Goal: Transaction & Acquisition: Register for event/course

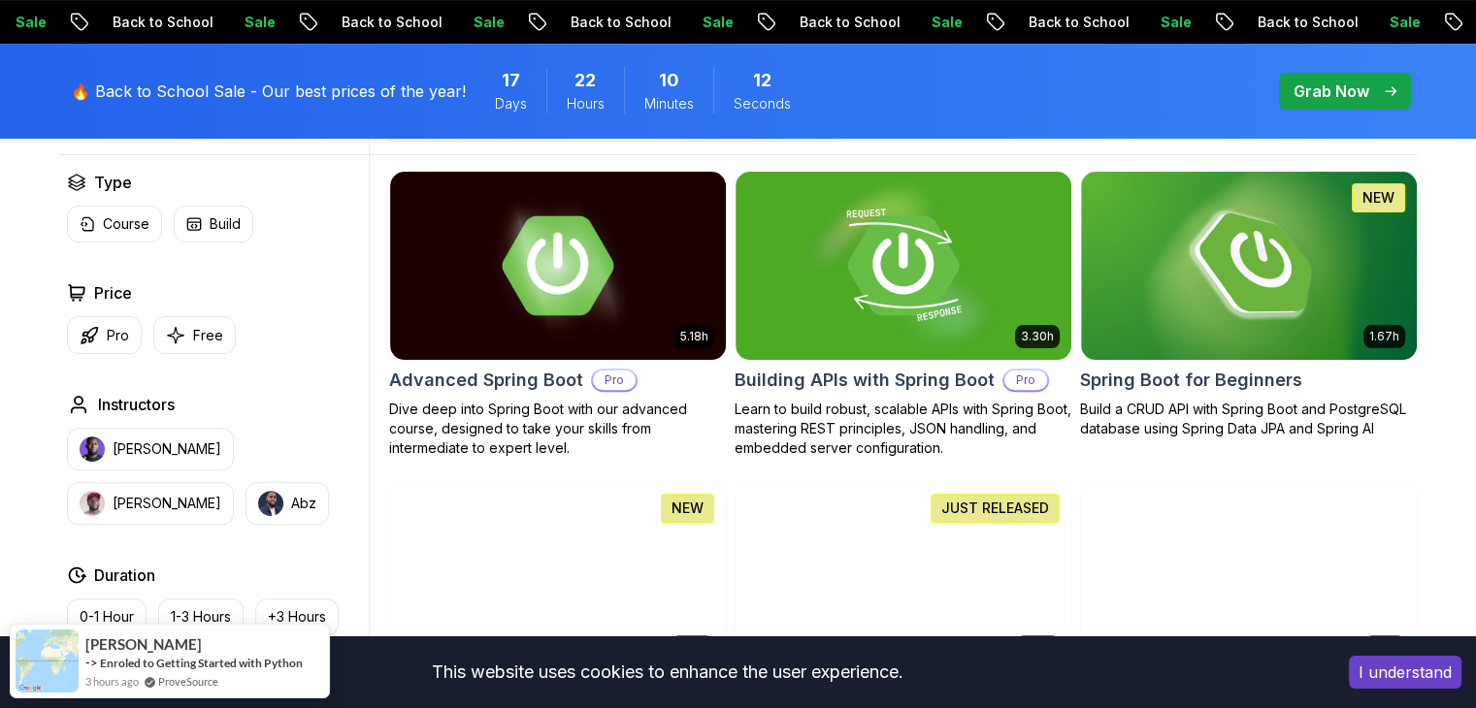
scroll to position [551, 0]
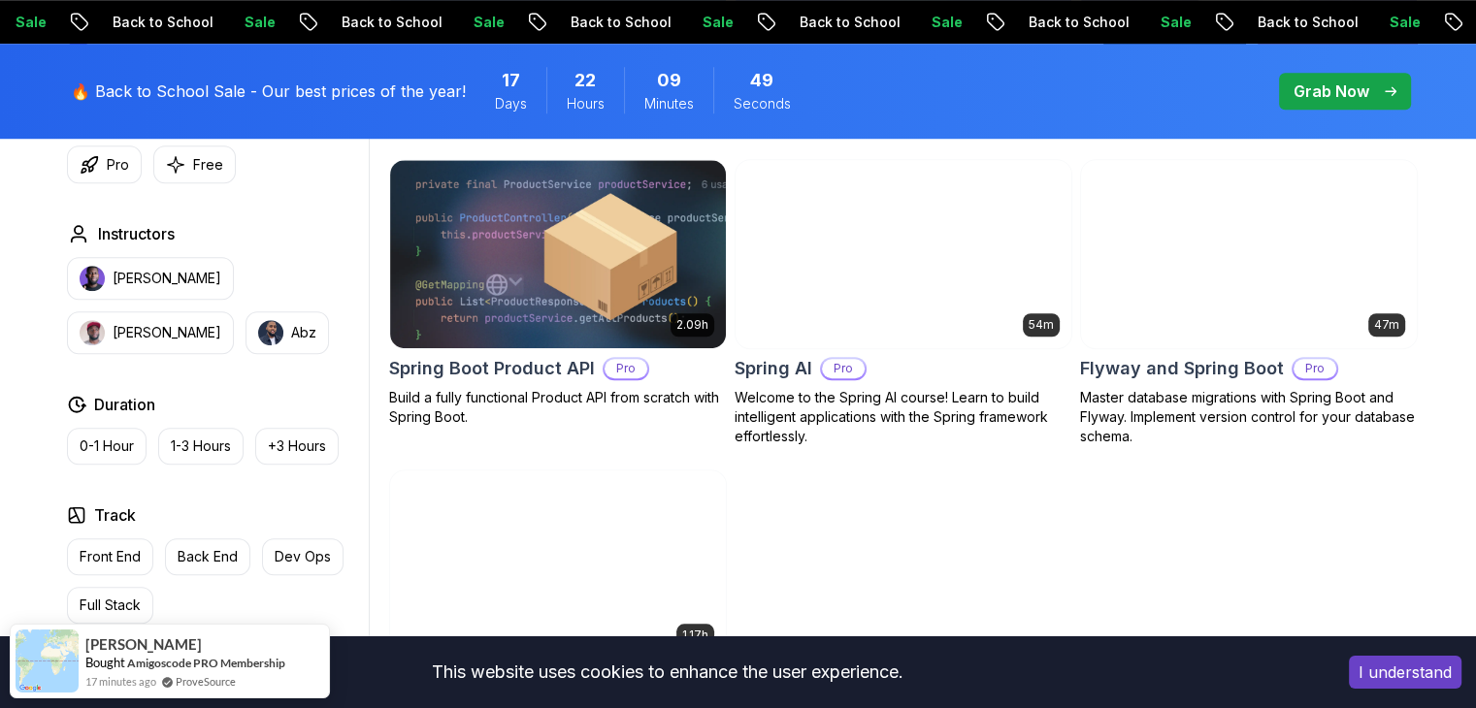
scroll to position [1485, 0]
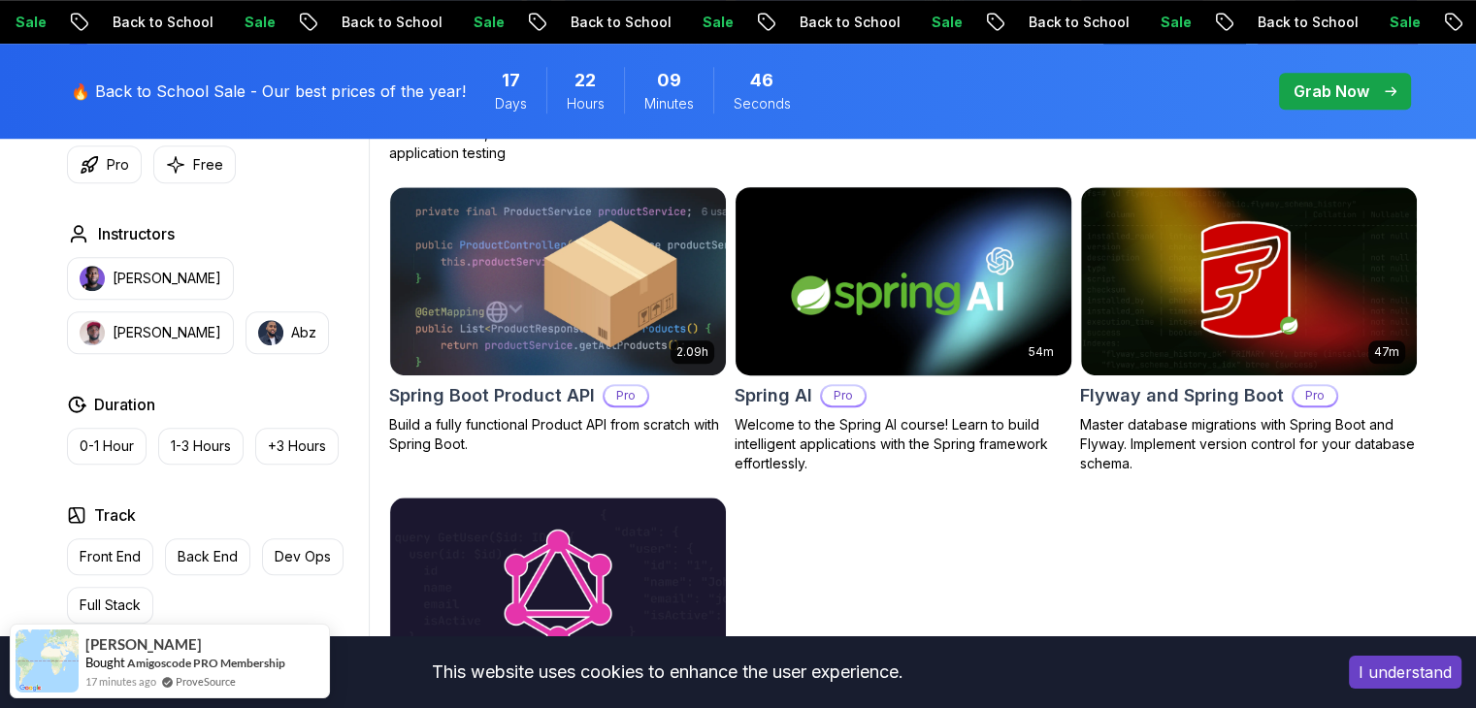
click at [928, 301] on img at bounding box center [903, 280] width 352 height 197
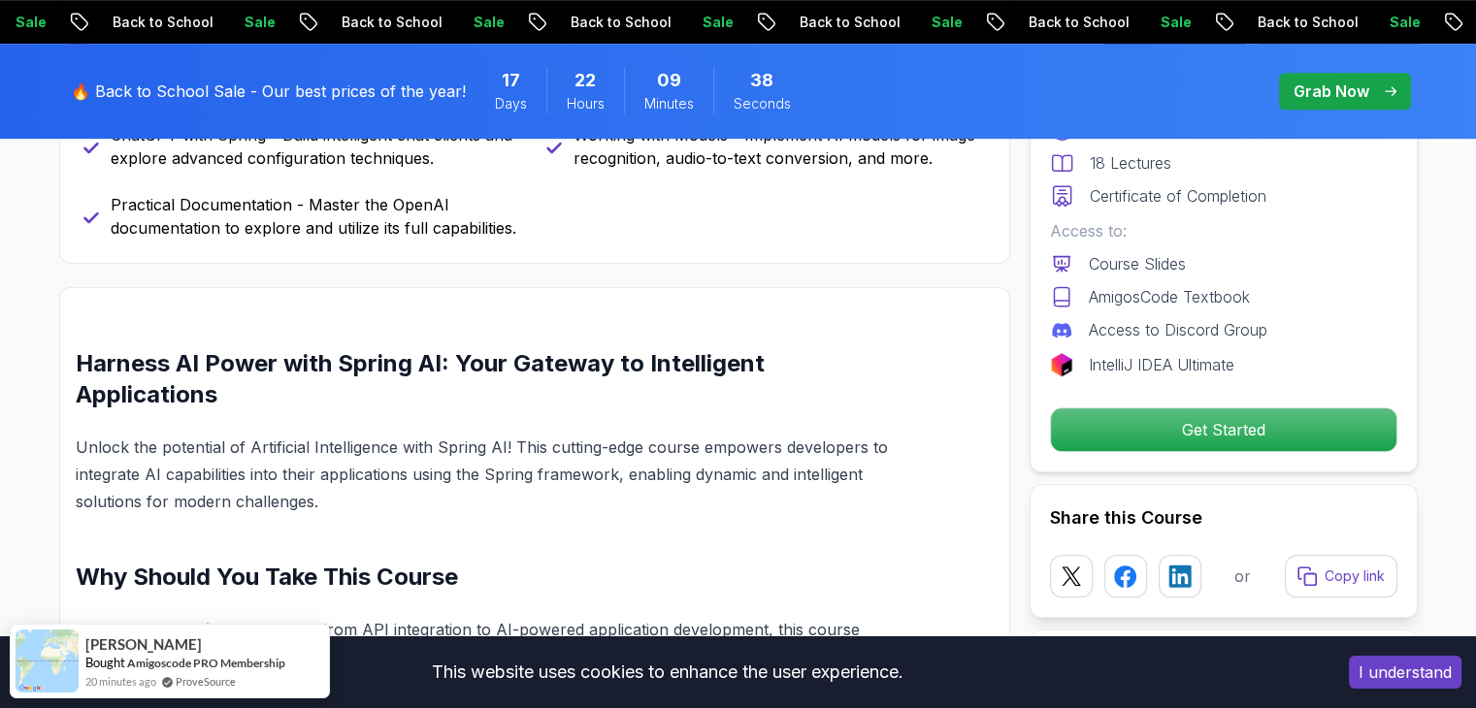
scroll to position [1101, 0]
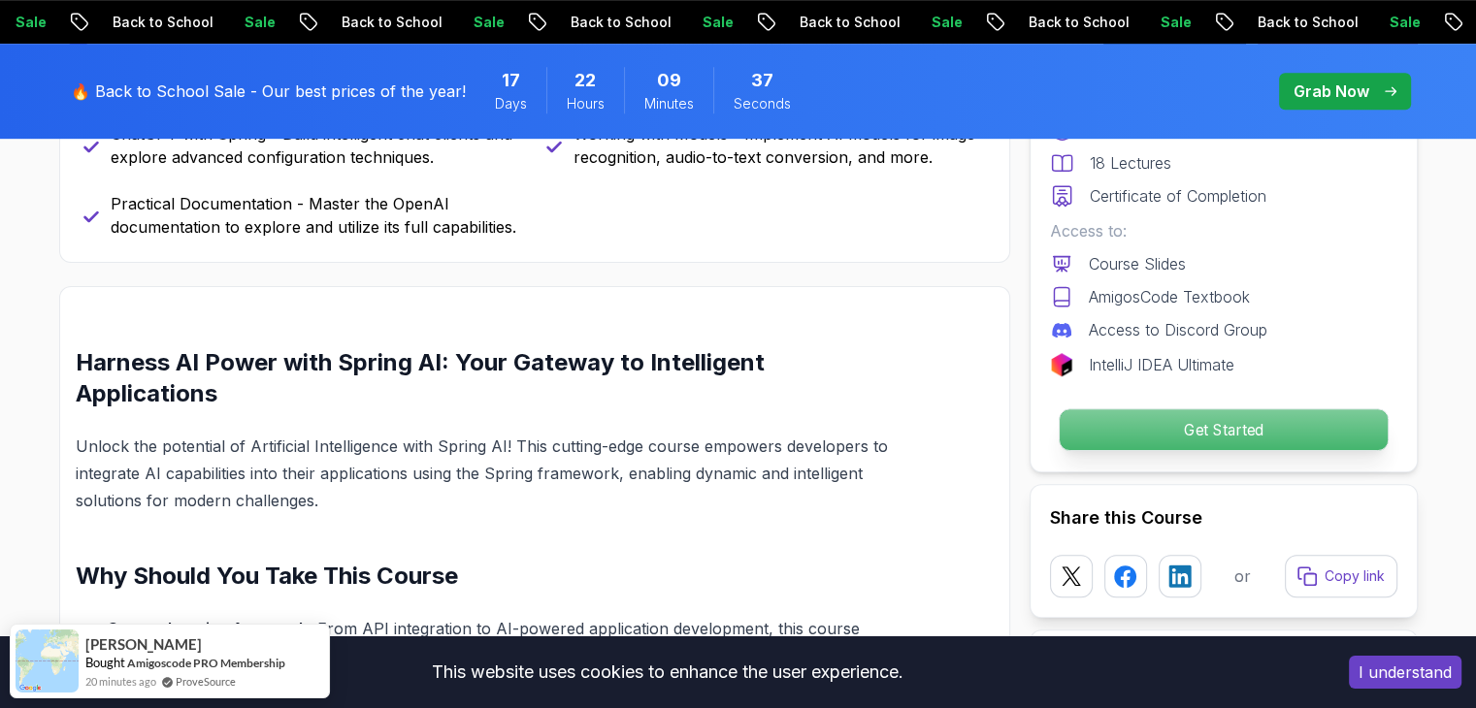
click at [1196, 437] on p "Get Started" at bounding box center [1223, 430] width 328 height 41
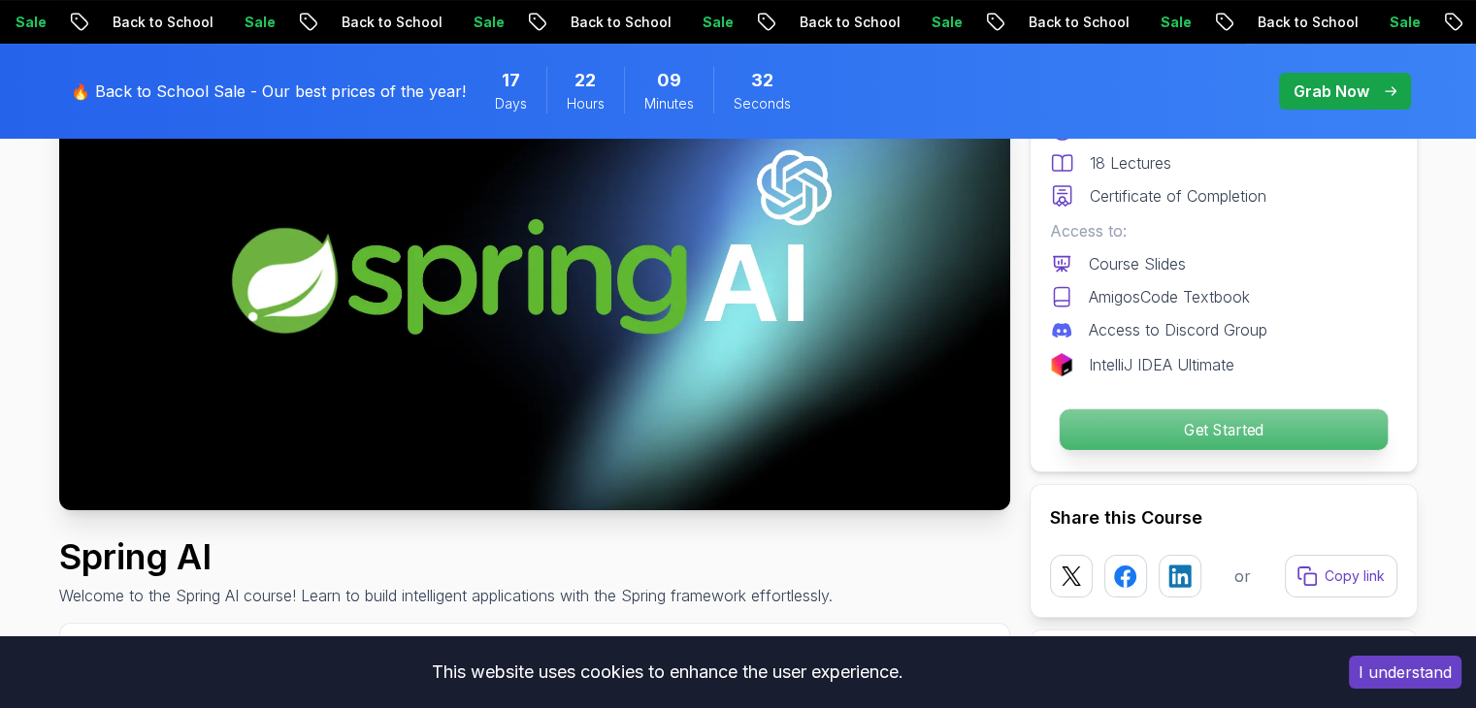
scroll to position [0, 0]
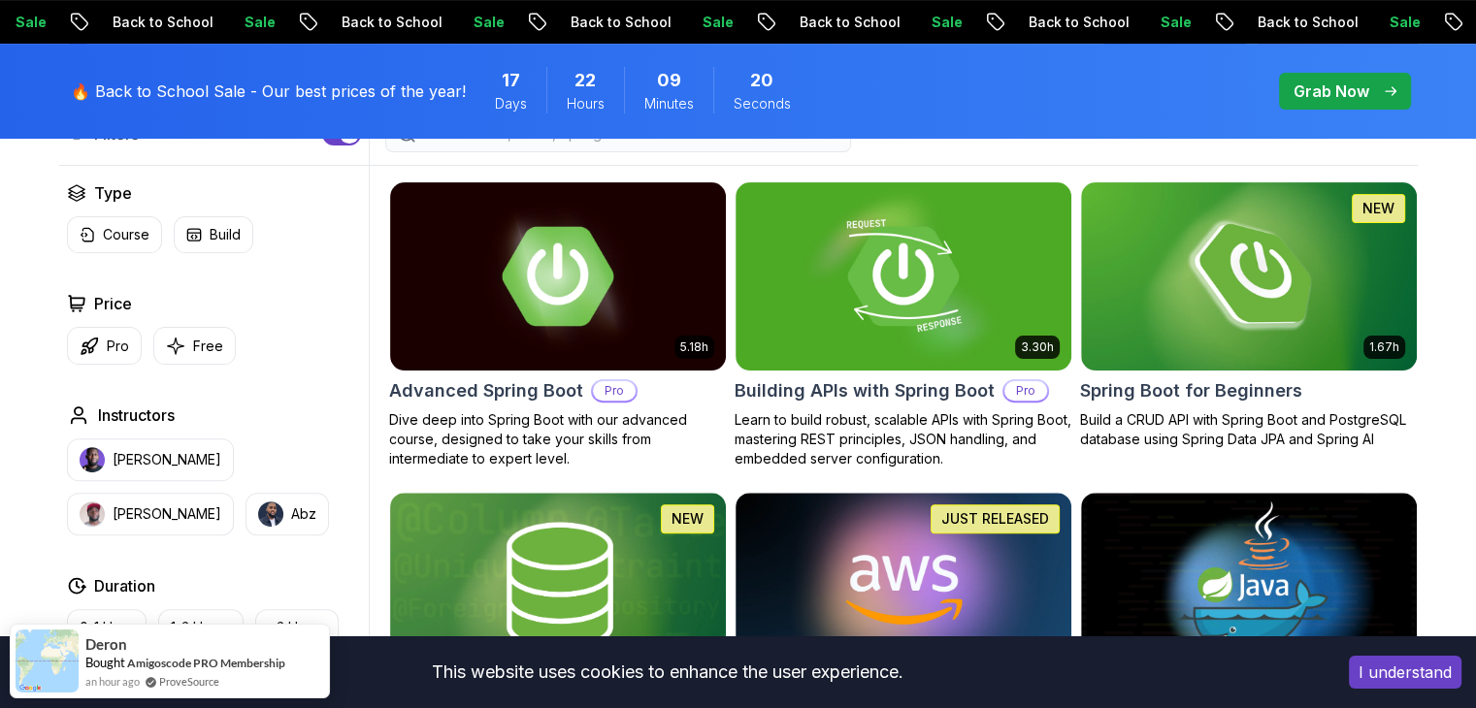
scroll to position [541, 0]
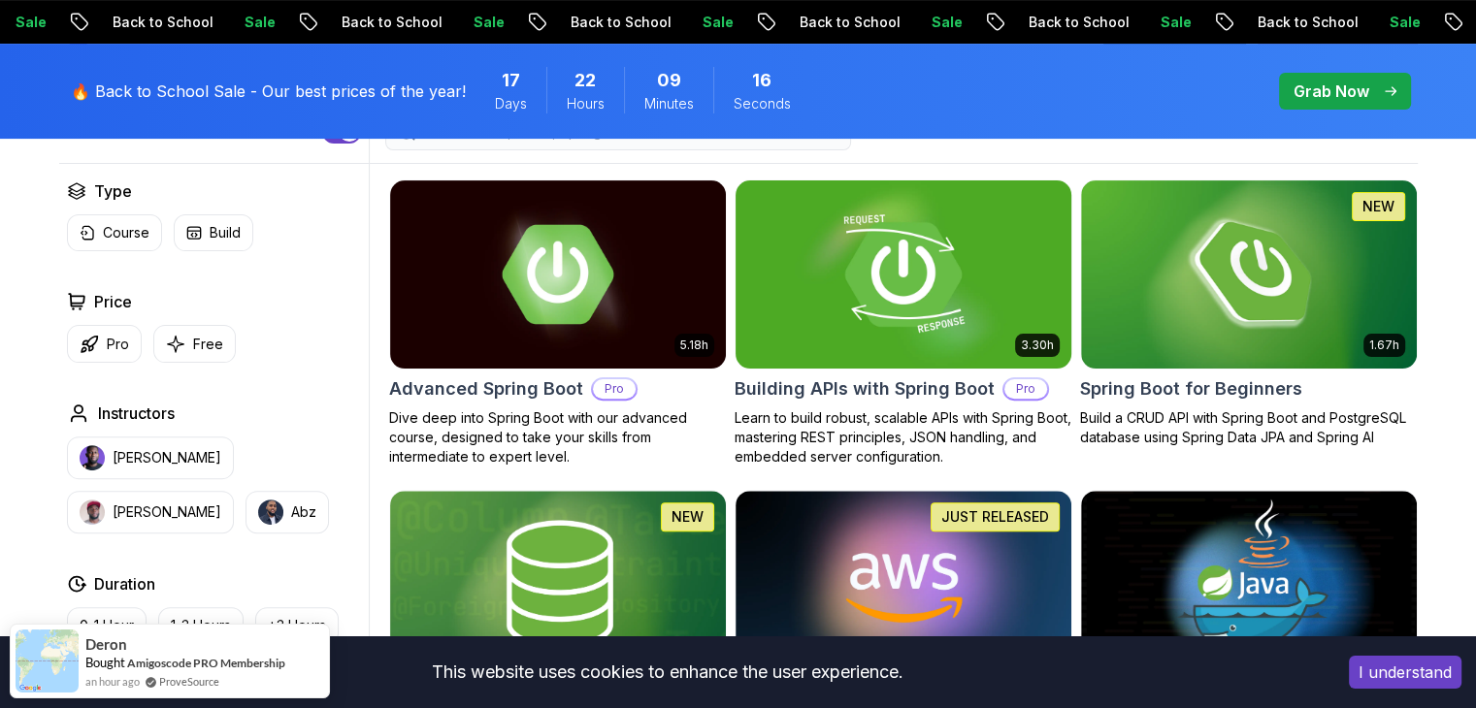
click at [946, 278] on img at bounding box center [903, 274] width 352 height 197
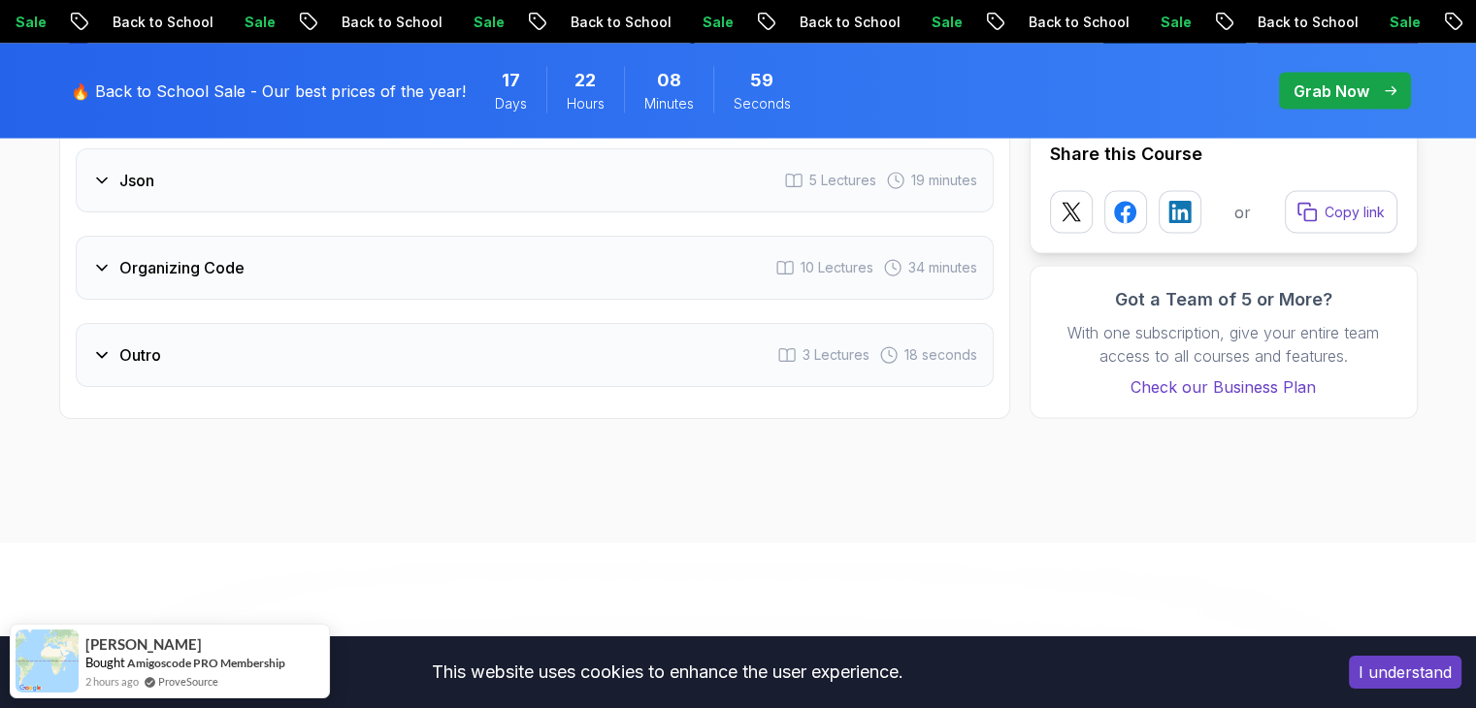
scroll to position [3917, 0]
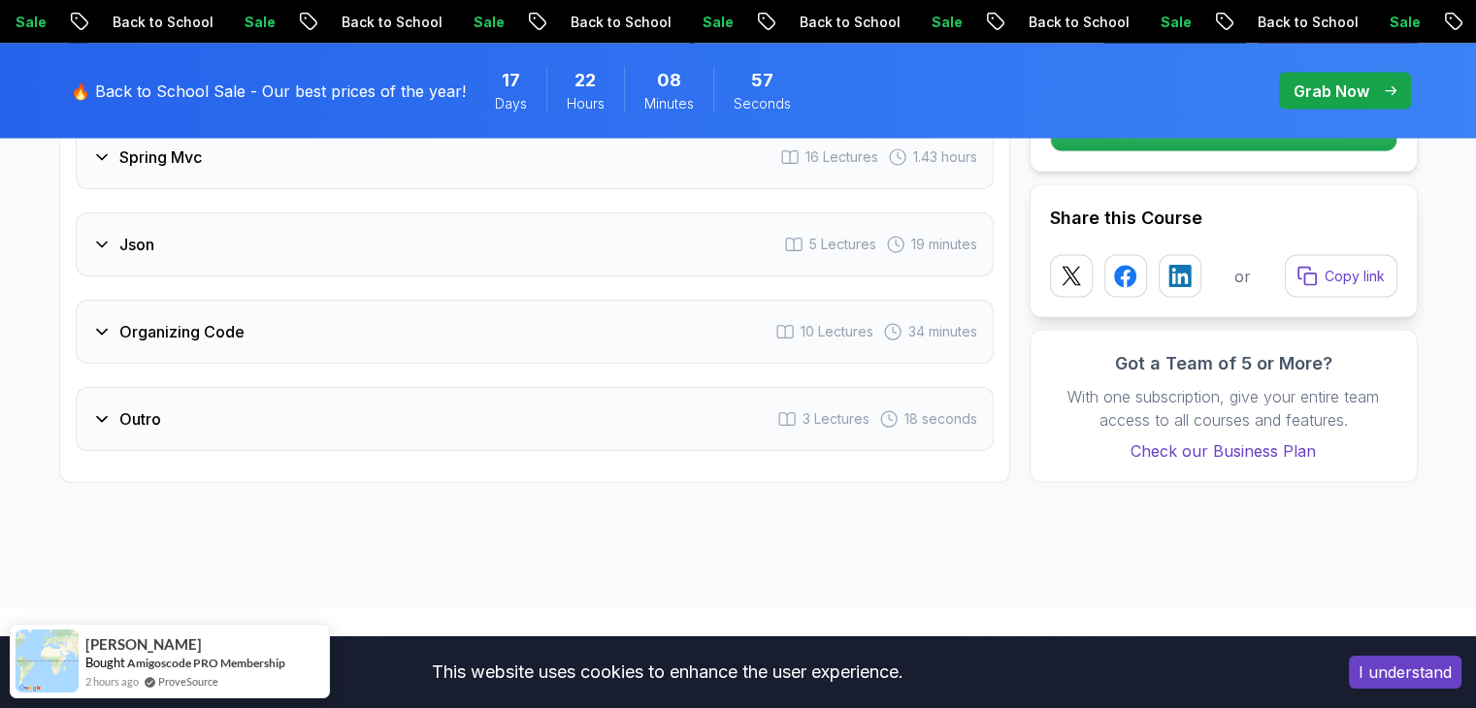
click at [111, 408] on div "Outro" at bounding box center [126, 419] width 69 height 23
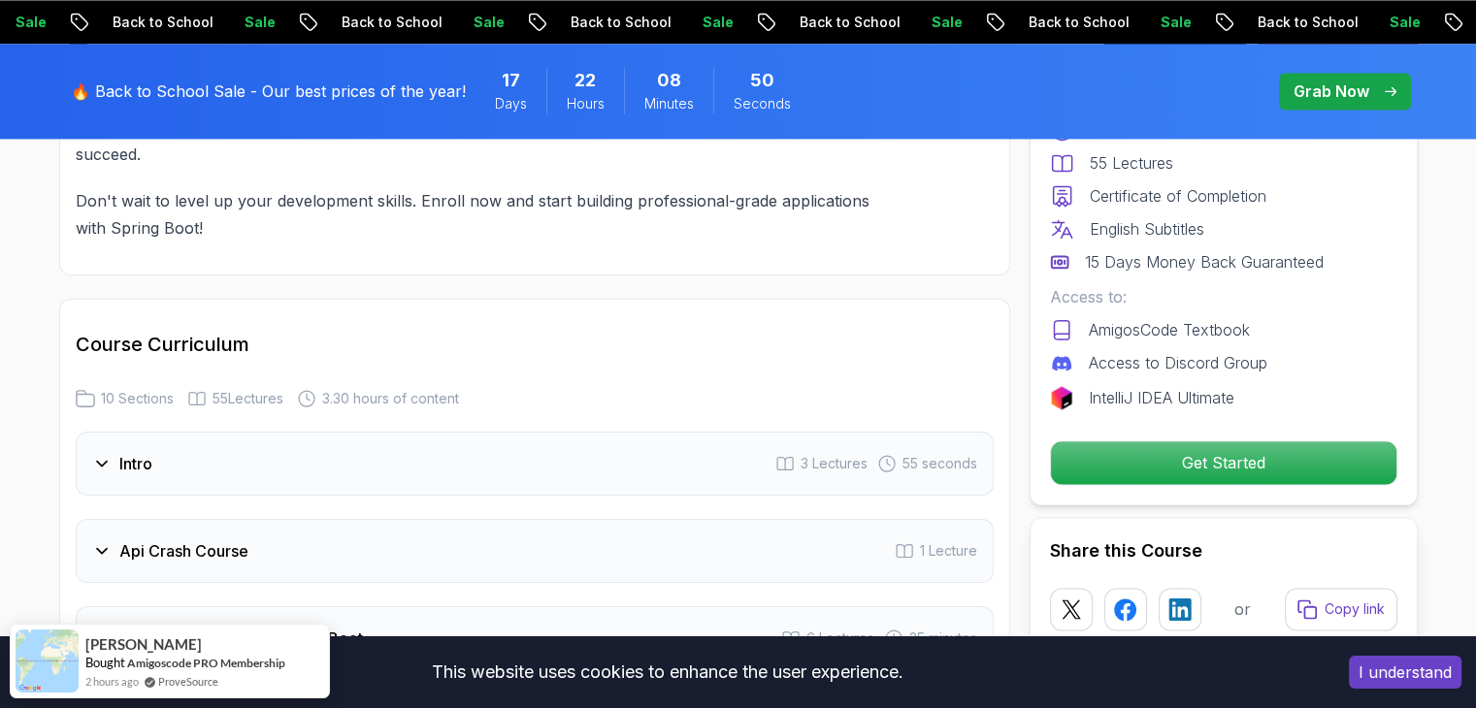
scroll to position [2944, 0]
click at [129, 454] on h3 "Intro" at bounding box center [135, 465] width 33 height 23
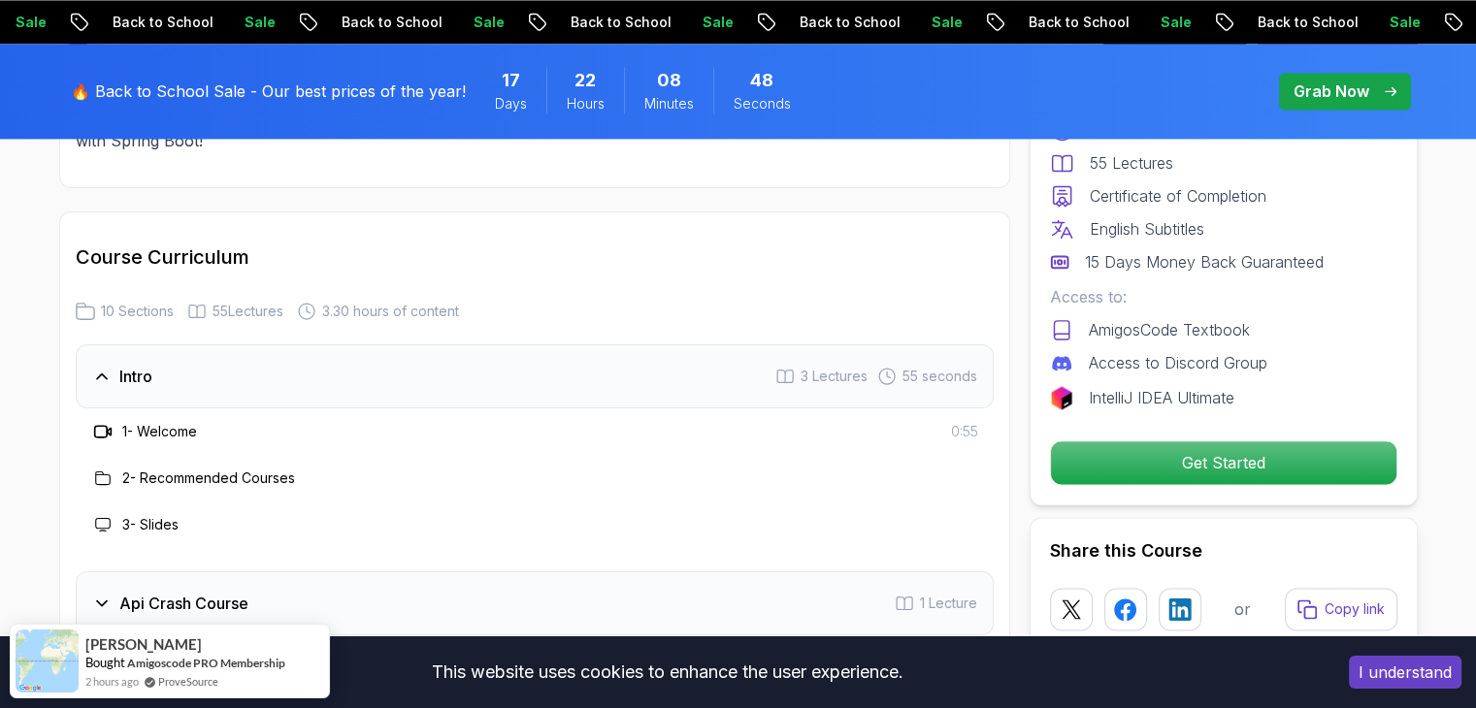
scroll to position [3035, 0]
click at [154, 419] on div "1 - Welcome" at bounding box center [144, 430] width 106 height 23
click at [132, 421] on h3 "1 - Welcome" at bounding box center [159, 430] width 75 height 19
click at [104, 421] on icon at bounding box center [102, 430] width 19 height 19
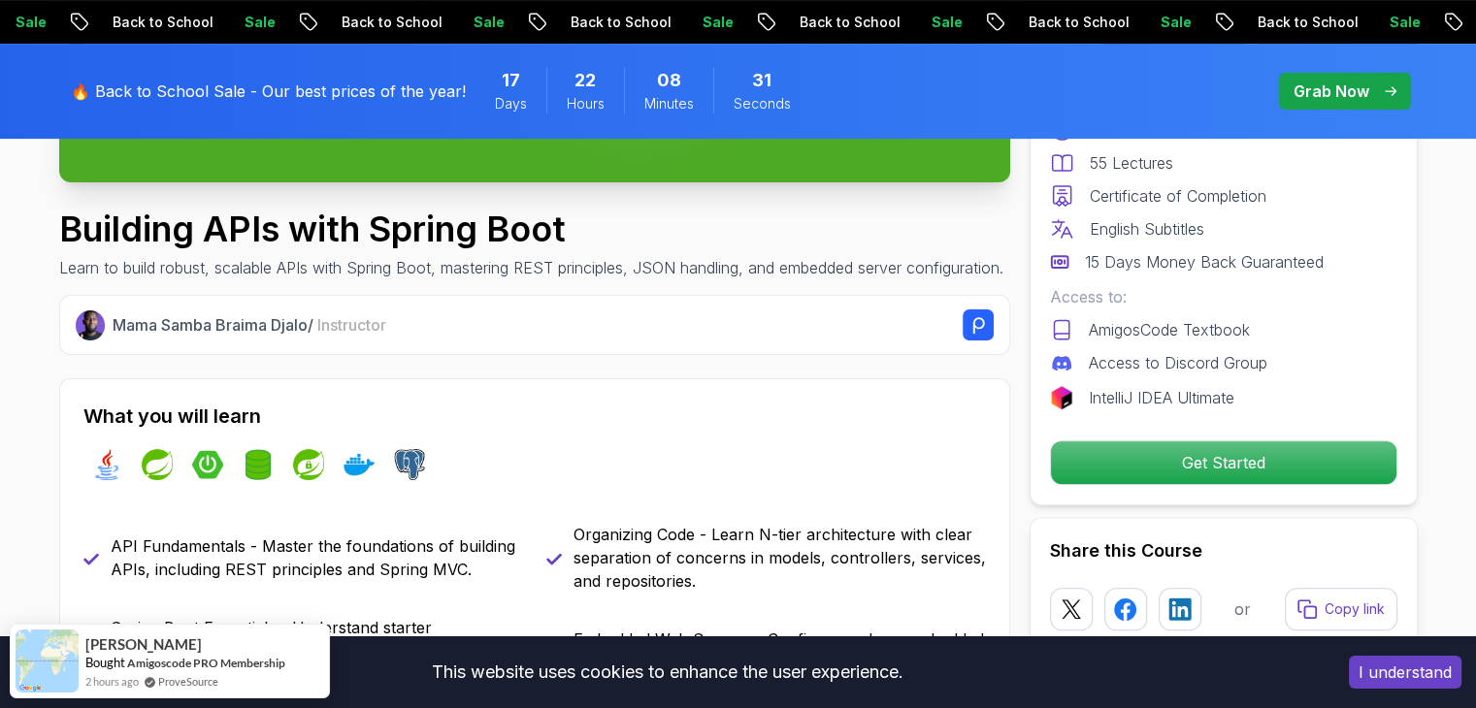
scroll to position [613, 0]
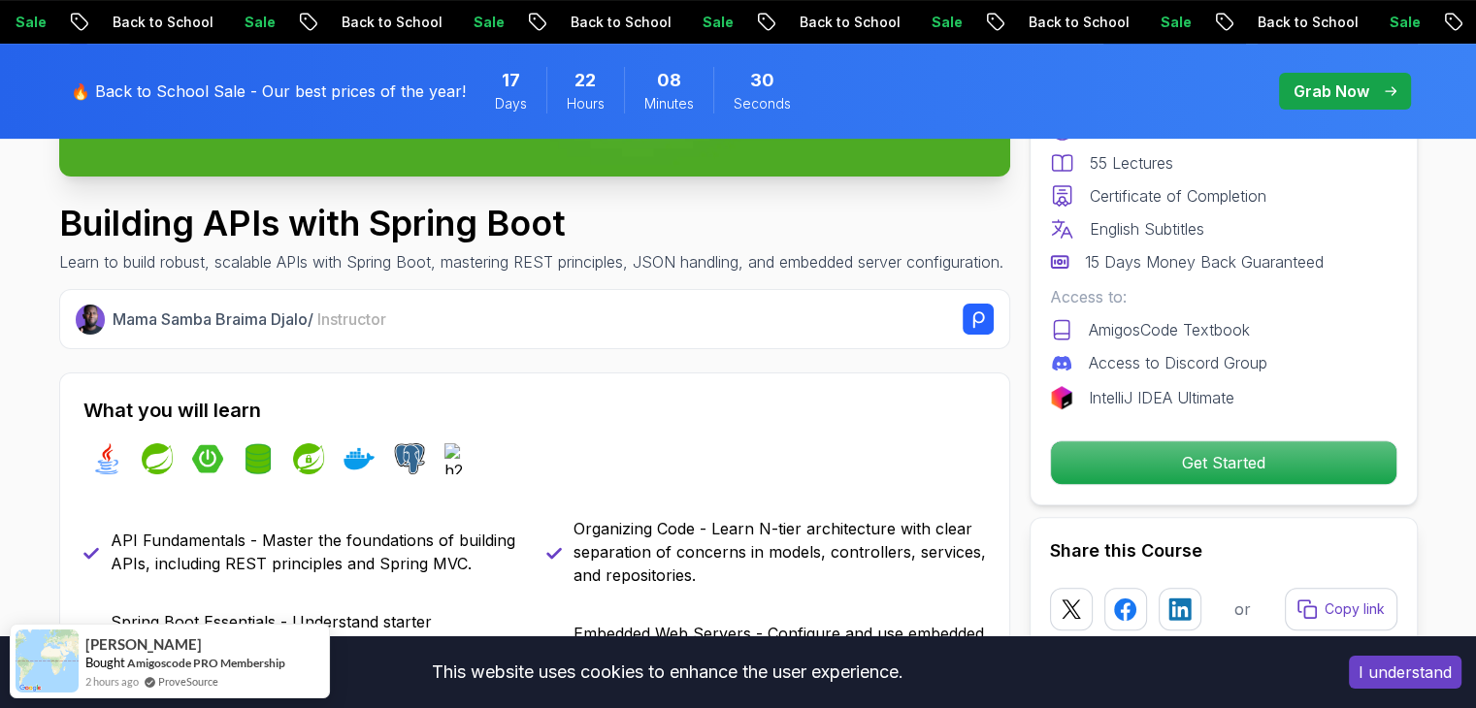
click at [1180, 490] on div "Pro Course Includes: 3.30 Hours 55 Lectures Certificate of Completion English S…" at bounding box center [1224, 257] width 388 height 498
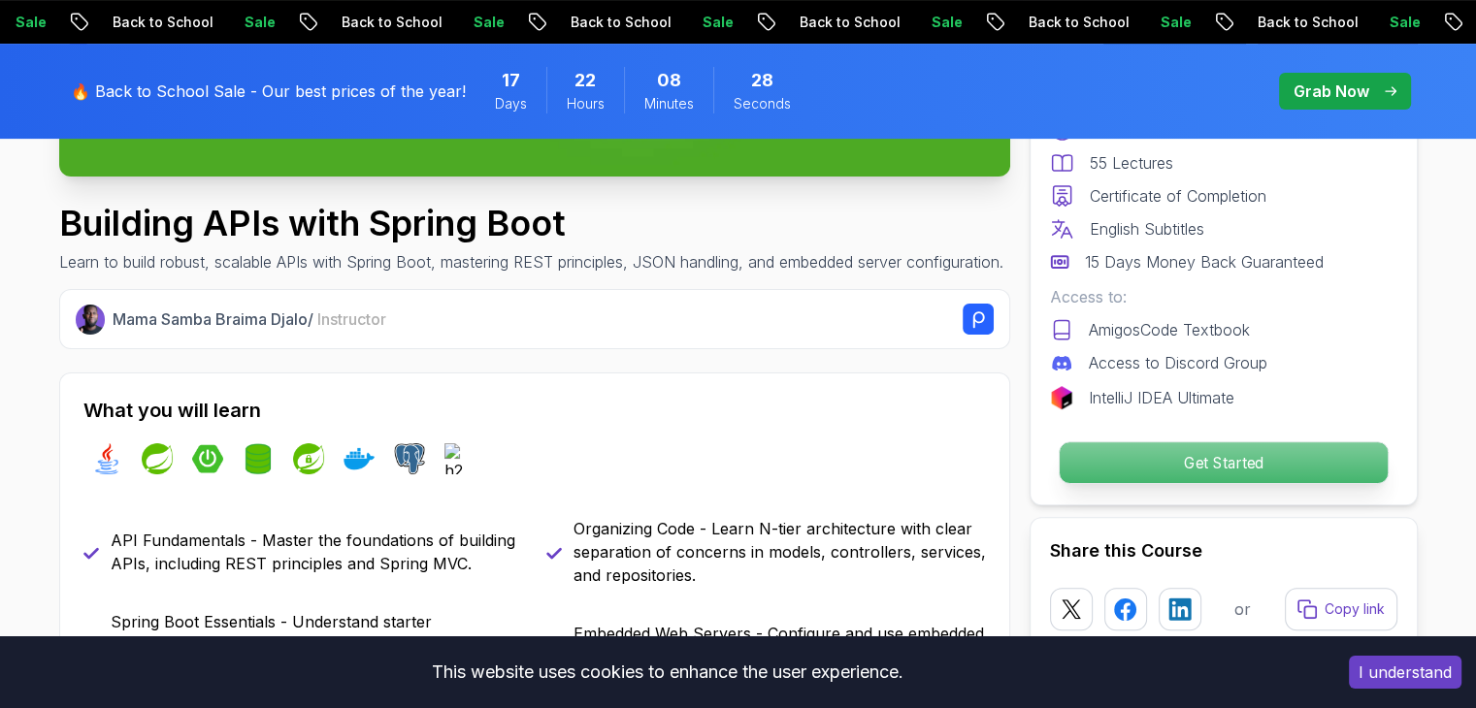
click at [1177, 463] on p "Get Started" at bounding box center [1223, 463] width 328 height 41
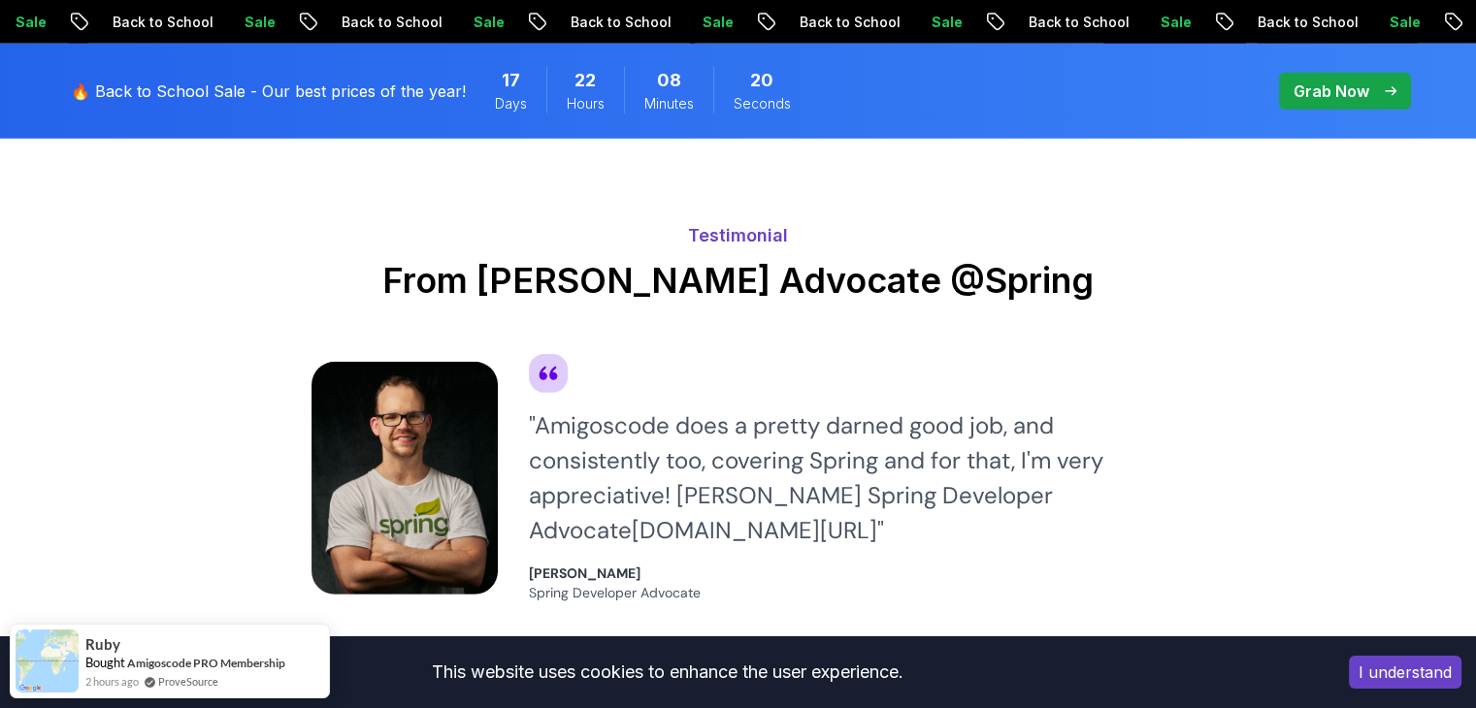
scroll to position [5650, 0]
